Goal: Transaction & Acquisition: Purchase product/service

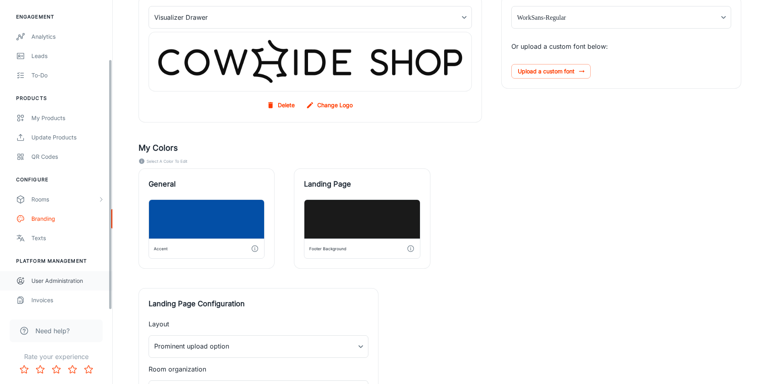
scroll to position [205, 0]
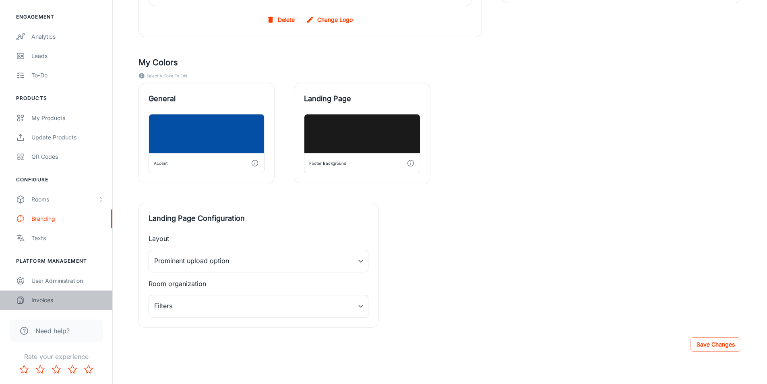
click at [45, 300] on div "Invoices" at bounding box center [67, 300] width 73 height 9
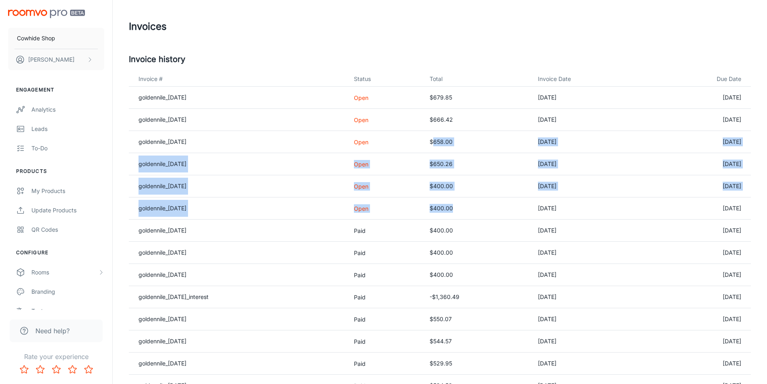
drag, startPoint x: 463, startPoint y: 209, endPoint x: 442, endPoint y: 141, distance: 71.4
click at [436, 202] on td "$400.00" at bounding box center [477, 208] width 108 height 22
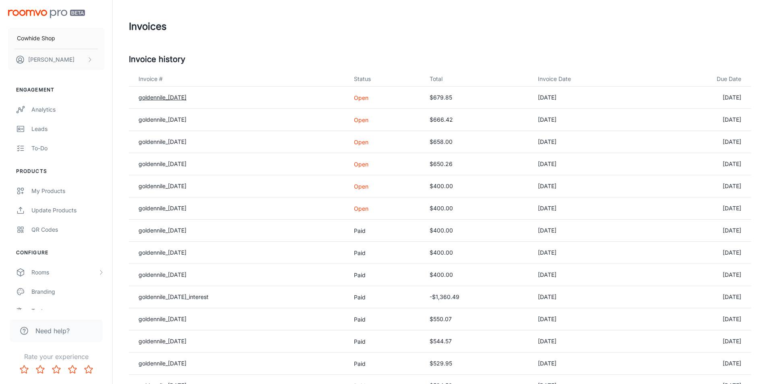
click at [174, 94] on link "goldennile_[DATE]" at bounding box center [163, 97] width 48 height 7
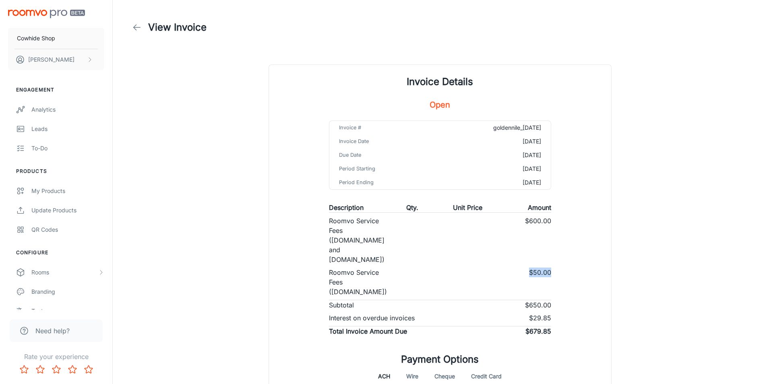
drag, startPoint x: 529, startPoint y: 263, endPoint x: 569, endPoint y: 261, distance: 39.1
click at [569, 261] on div "Invoice Details Open Invoice # goldennile_2025-08-31 Invoice Date 2025-08-31 Du…" at bounding box center [440, 264] width 342 height 398
click at [575, 270] on div "Invoice Details Open Invoice # goldennile_2025-08-31 Invoice Date 2025-08-31 Du…" at bounding box center [440, 264] width 342 height 398
drag, startPoint x: 528, startPoint y: 309, endPoint x: 571, endPoint y: 307, distance: 43.5
click at [571, 307] on div "Invoice Details Open Invoice # goldennile_2025-08-31 Invoice Date 2025-08-31 Du…" at bounding box center [440, 264] width 342 height 398
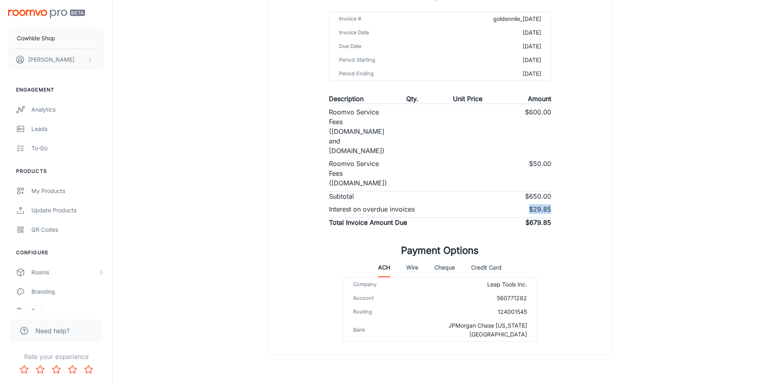
scroll to position [113, 0]
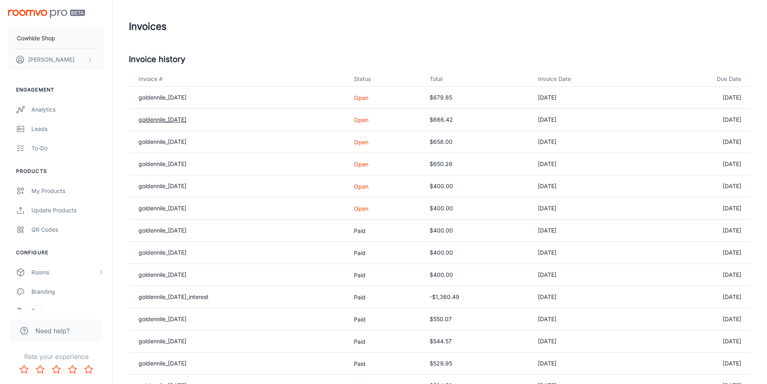
click at [181, 118] on link "goldennile_[DATE]" at bounding box center [163, 119] width 48 height 7
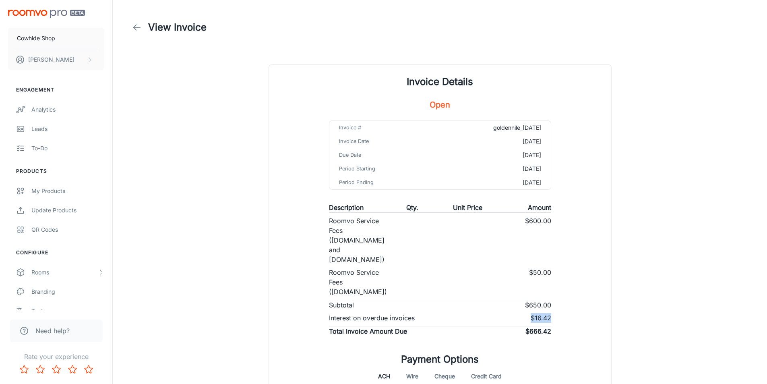
drag, startPoint x: 527, startPoint y: 309, endPoint x: 585, endPoint y: 307, distance: 58.0
click at [585, 307] on div "Invoice Details Open Invoice # goldennile_2025-07-31 Invoice Date 2025-07-31 Du…" at bounding box center [440, 264] width 342 height 398
click at [600, 304] on div "Invoice Details Open Invoice # goldennile_2025-07-31 Invoice Date 2025-07-31 Du…" at bounding box center [440, 264] width 342 height 398
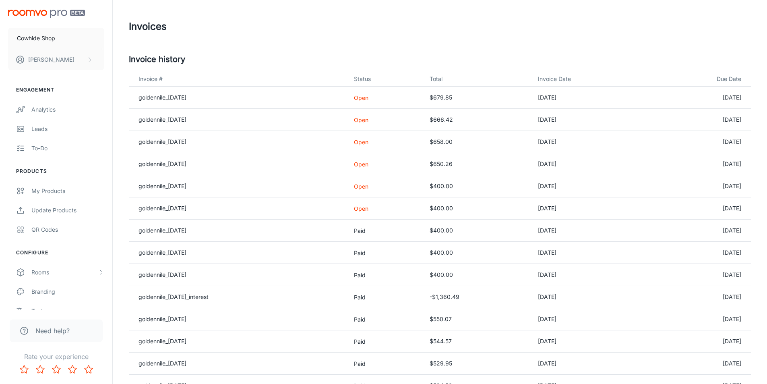
click at [376, 163] on p "Open" at bounding box center [385, 164] width 63 height 8
click at [186, 163] on link "goldennile_[DATE]" at bounding box center [163, 163] width 48 height 7
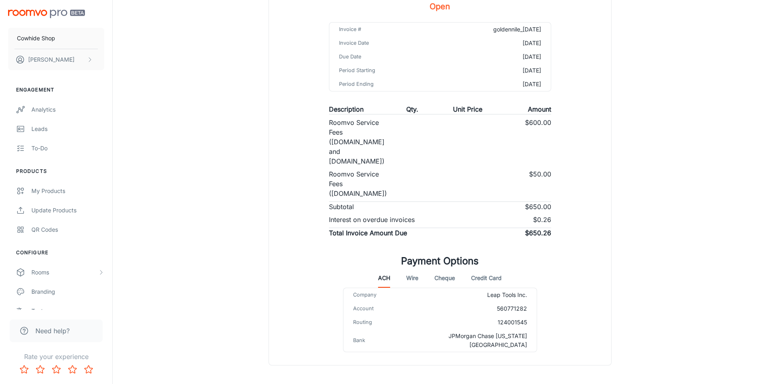
scroll to position [113, 0]
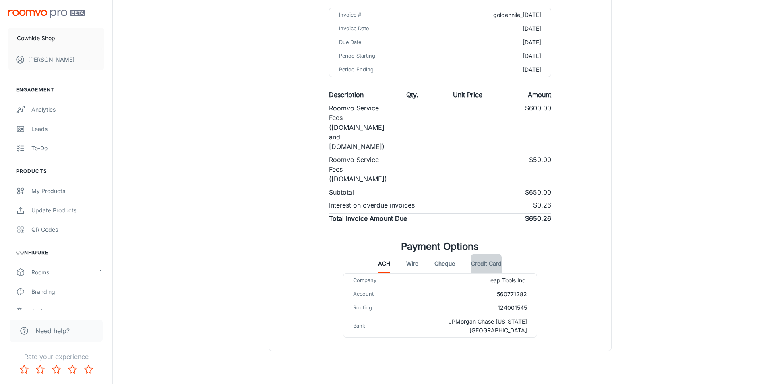
click at [491, 254] on button "Credit Card" at bounding box center [486, 263] width 31 height 19
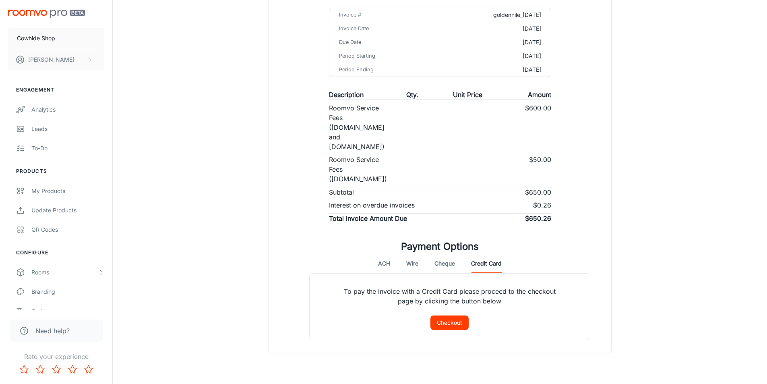
click at [461, 315] on button "Checkout" at bounding box center [449, 322] width 38 height 14
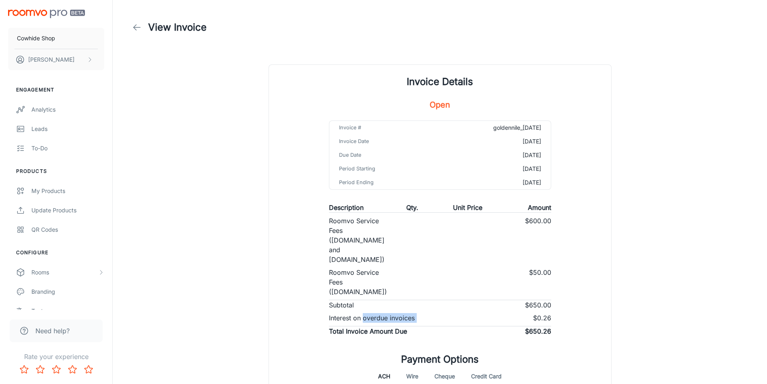
drag, startPoint x: 365, startPoint y: 308, endPoint x: 442, endPoint y: 310, distance: 77.7
click at [442, 313] on div "Interest on overdue invoices $0.26" at bounding box center [440, 318] width 222 height 10
copy p "overdue invoices"
click at [137, 26] on icon at bounding box center [137, 28] width 10 height 10
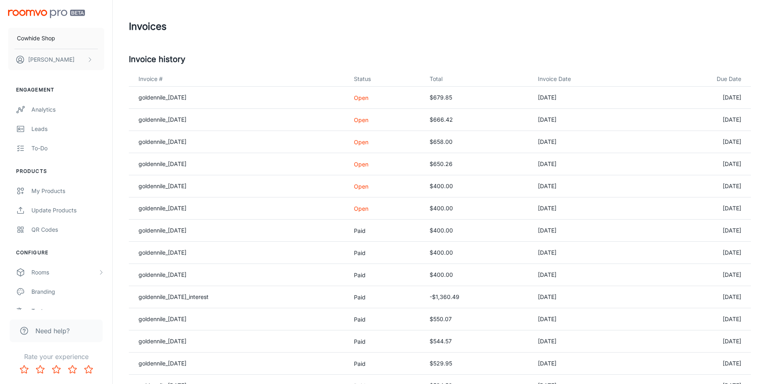
click at [461, 129] on td "$666.42" at bounding box center [477, 120] width 108 height 22
